Goal: Use online tool/utility: Utilize a website feature to perform a specific function

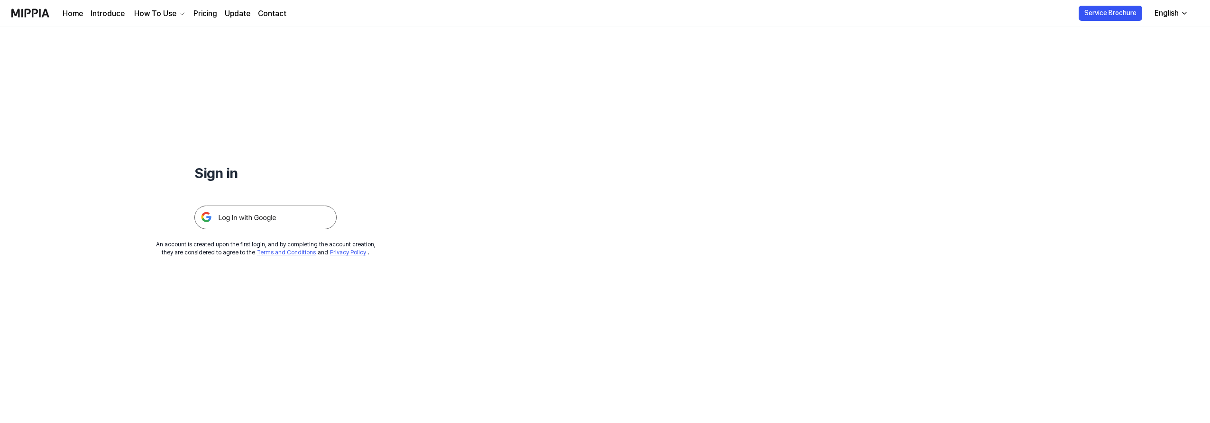
click at [265, 221] on img at bounding box center [265, 218] width 142 height 24
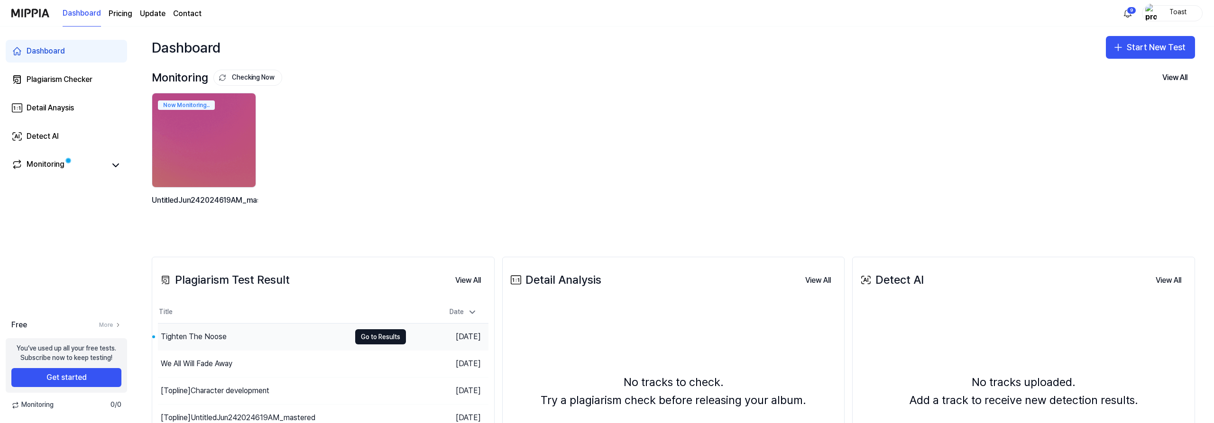
click at [238, 332] on div "Tighten The Noose" at bounding box center [254, 337] width 193 height 27
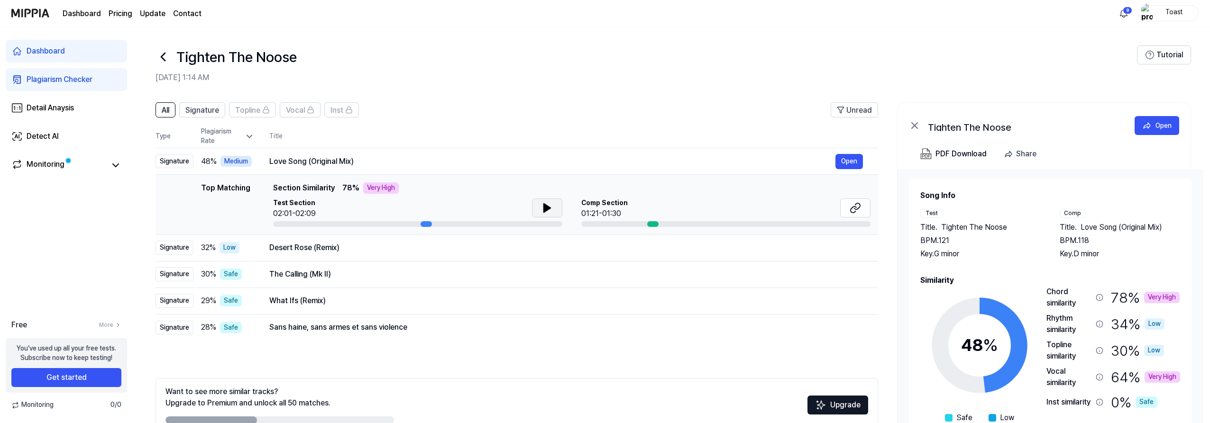
click at [554, 206] on button at bounding box center [547, 208] width 30 height 19
click at [563, 213] on div "Test Section 02:01-02:09 Comp Section 01:21-01:30" at bounding box center [572, 213] width 598 height 28
click at [555, 215] on button at bounding box center [547, 208] width 30 height 19
click at [63, 59] on link "Dashboard" at bounding box center [66, 51] width 121 height 23
